Goal: Register for event/course

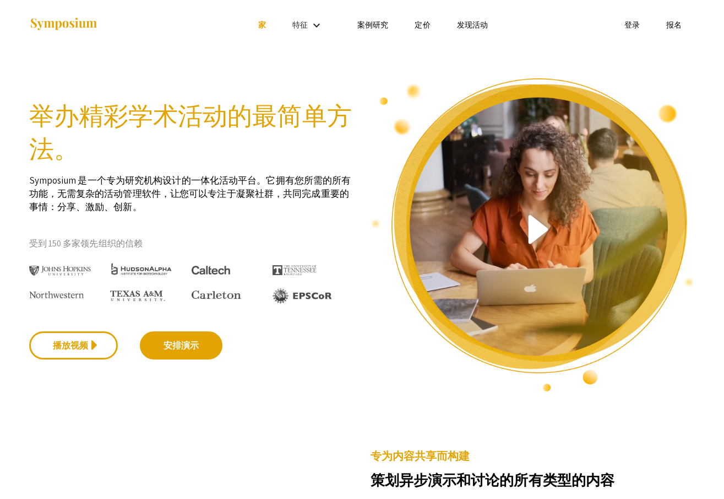
click at [653, 72] on section "举办精彩学术活动的最简单方法。 Symposium 是一个专为研究机构设计的一体化活动平台。它拥有您所需的所有功能，无需复杂的活动管理软件，让您可以专注于凝聚…" at bounding box center [362, 221] width 724 height 343
click at [672, 25] on font "报名" at bounding box center [674, 25] width 15 height 10
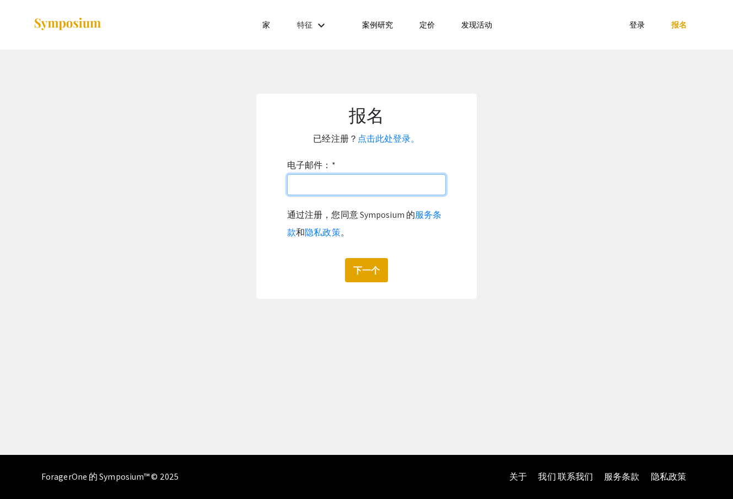
click at [322, 183] on input "电子邮件： *" at bounding box center [366, 184] width 159 height 21
type input "[EMAIL_ADDRESS][DOMAIN_NAME]"
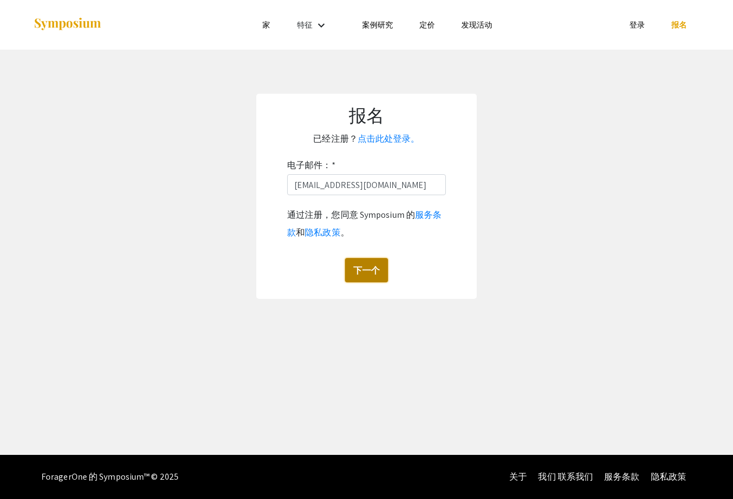
click at [362, 269] on font "下一个" at bounding box center [366, 270] width 26 height 12
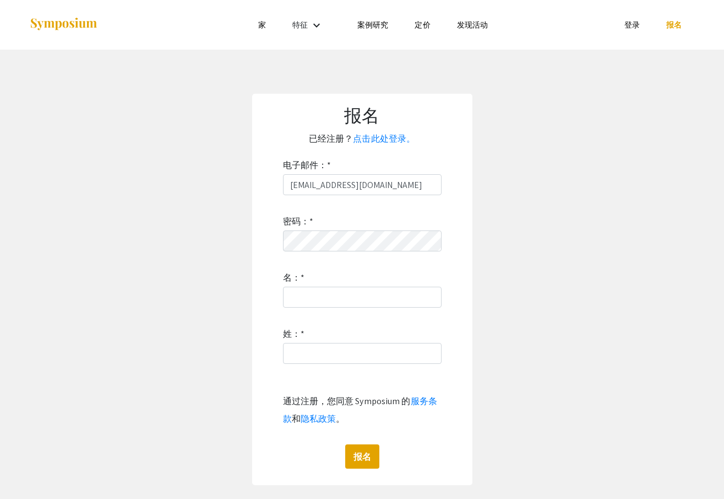
drag, startPoint x: 663, startPoint y: 312, endPoint x: 351, endPoint y: 315, distance: 311.8
click at [655, 312] on app-signup "报名 已经注册？ 点击此处登录。 电子邮件： * wilcherscarlos742@gmail.com 密码： * 名： * 姓： * 通过注册，您同意 S…" at bounding box center [362, 289] width 724 height 391
click at [333, 307] on input "名： *" at bounding box center [362, 296] width 159 height 21
paste input "[PERSON_NAME]"
type input "[PERSON_NAME]"
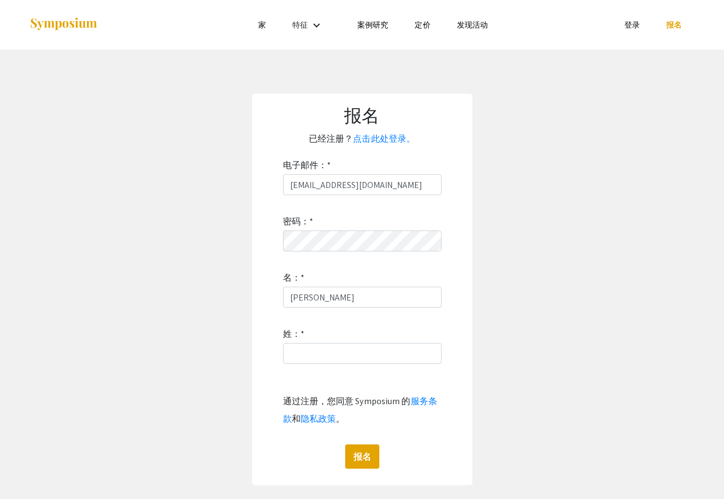
drag, startPoint x: 492, startPoint y: 319, endPoint x: 447, endPoint y: 334, distance: 47.0
click at [492, 319] on app-signup "报名 已经注册？ 点击此处登录。 电子邮件： * wilcherscarlos742@gmail.com 密码： * 名： * George 姓： * 通过注…" at bounding box center [362, 289] width 724 height 391
click at [343, 358] on input "姓： *" at bounding box center [362, 353] width 159 height 21
paste input "King"
type input "King"
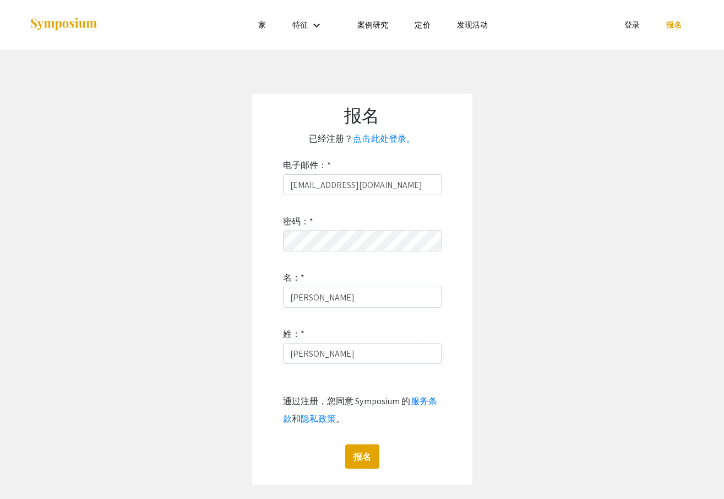
click at [565, 350] on app-signup "报名 已经注册？ 点击此处登录。 电子邮件： * wilcherscarlos742@gmail.com 密码： * 名： * George 姓： * Kin…" at bounding box center [362, 289] width 724 height 391
click at [367, 456] on font "报名" at bounding box center [363, 457] width 18 height 12
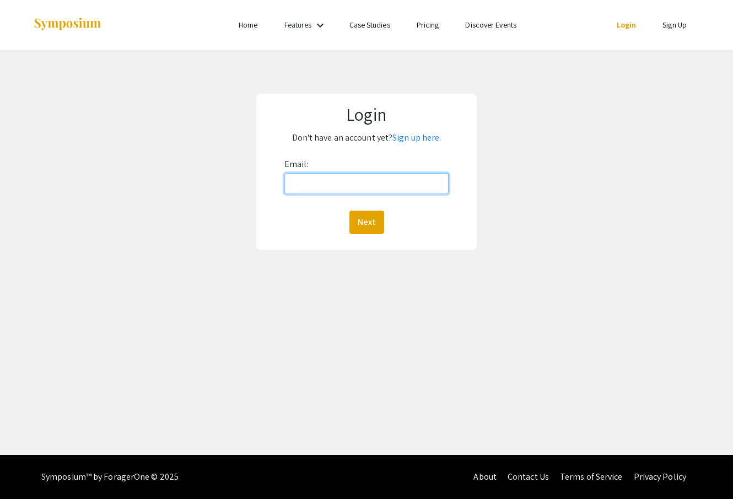
click at [318, 183] on input "Email:" at bounding box center [366, 183] width 165 height 21
type input "[EMAIL_ADDRESS][DOMAIN_NAME]"
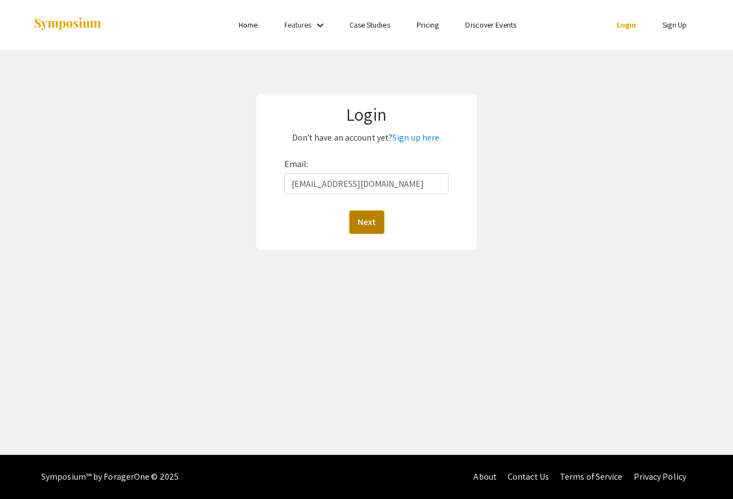
click at [366, 220] on button "Next" at bounding box center [366, 221] width 35 height 23
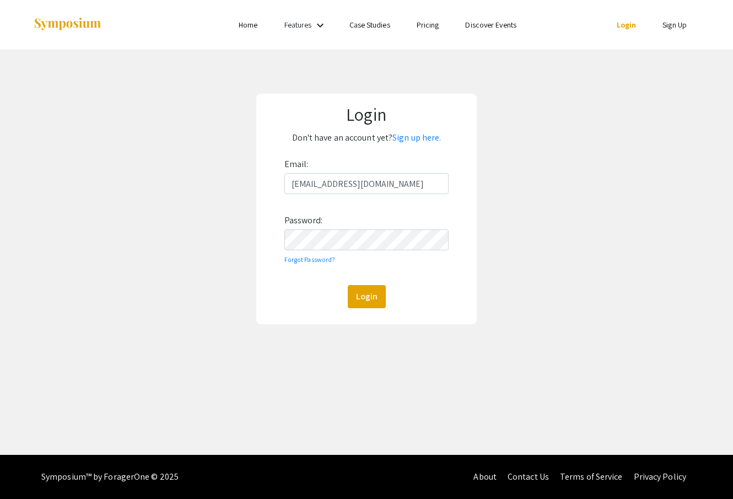
click at [369, 284] on div "Email: [EMAIL_ADDRESS][DOMAIN_NAME] Password: Forgot Password? Login" at bounding box center [366, 231] width 165 height 153
click at [369, 289] on button "Login" at bounding box center [367, 296] width 38 height 23
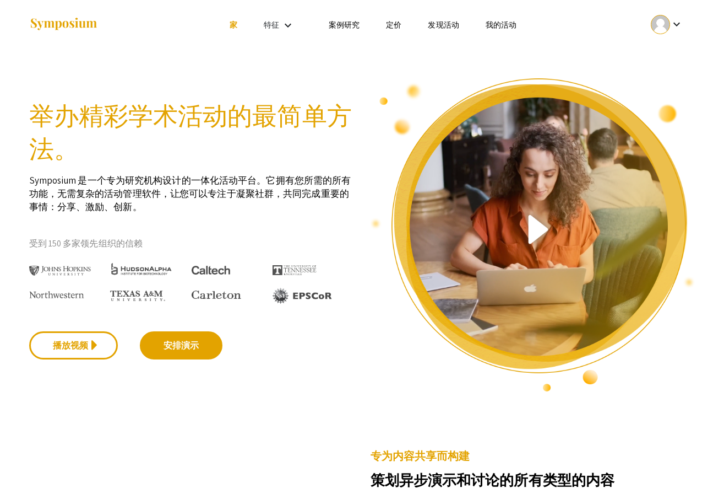
click at [660, 69] on section "举办精彩学术活动的最简单方法。 Symposium 是一个专为研究机构设计的一体化活动平台。它拥有您所需的所有功能，无需复杂的活动管理软件，让您可以专注于凝聚…" at bounding box center [362, 221] width 724 height 343
click at [672, 28] on mat-icon "keyboard_arrow_down" at bounding box center [676, 24] width 13 height 13
click at [670, 62] on button "我的账户" at bounding box center [671, 54] width 62 height 26
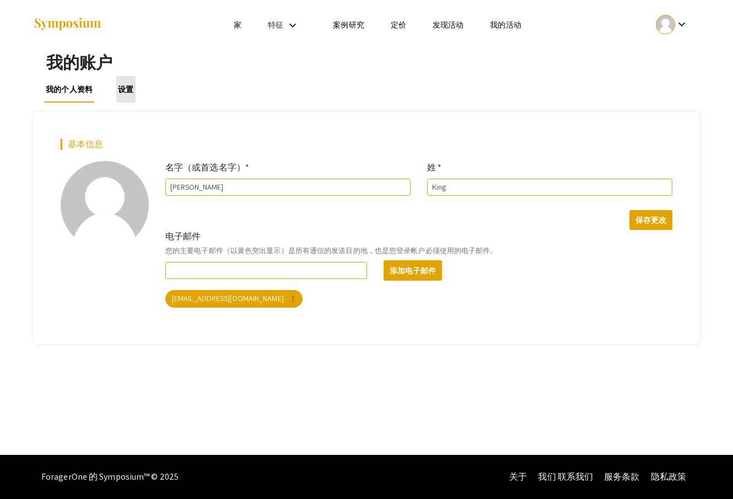
click at [122, 85] on font "设置" at bounding box center [125, 89] width 15 height 10
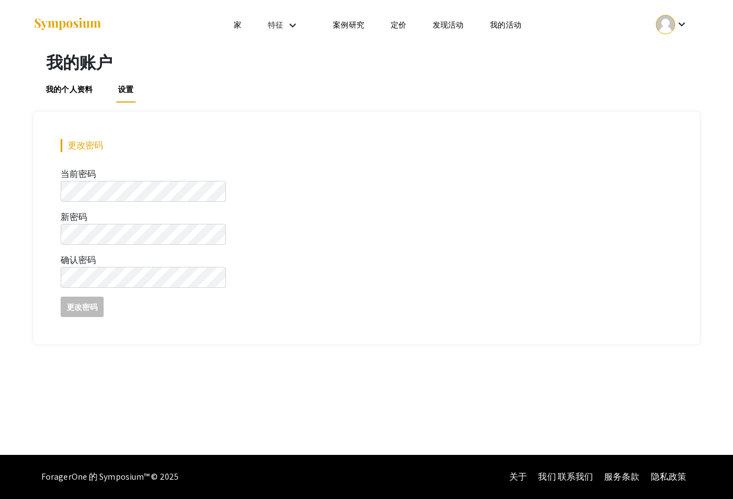
click at [491, 25] on font "我的活动" at bounding box center [505, 25] width 31 height 10
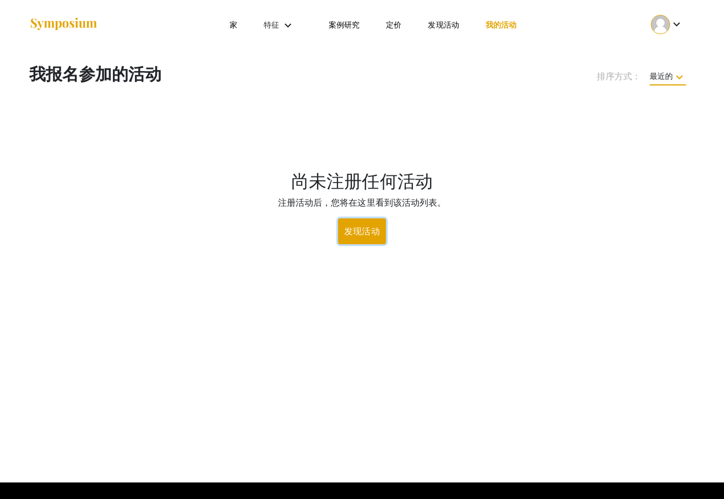
click at [365, 228] on font "发现活动" at bounding box center [361, 231] width 35 height 12
